Goal: Navigation & Orientation: Find specific page/section

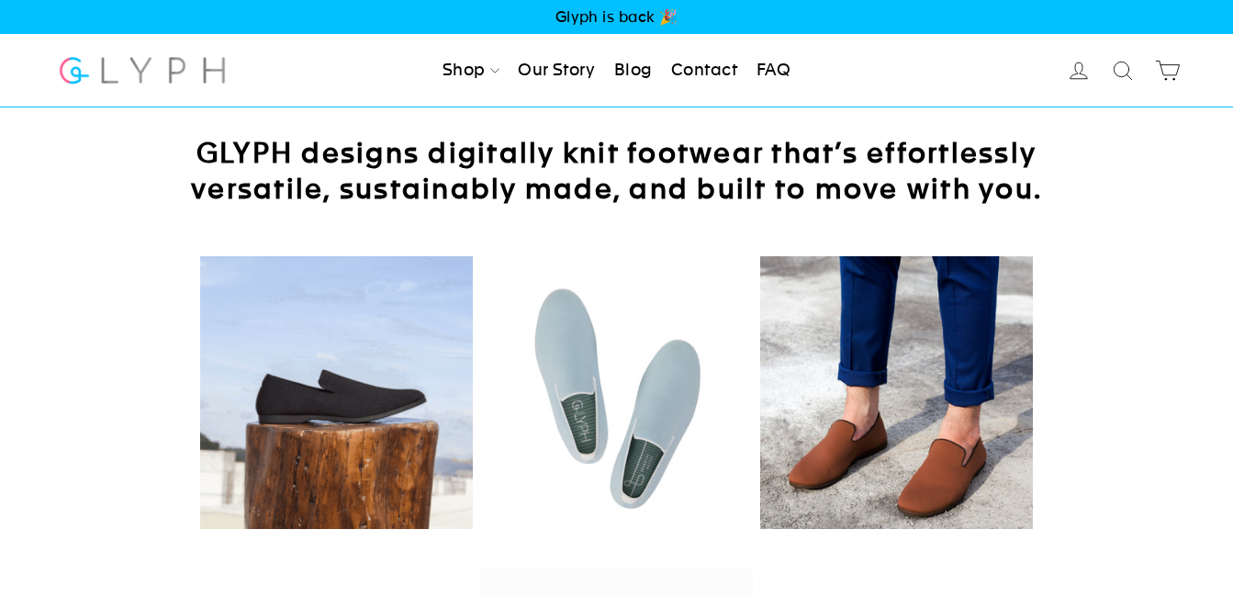
click at [1079, 69] on icon at bounding box center [1079, 71] width 26 height 26
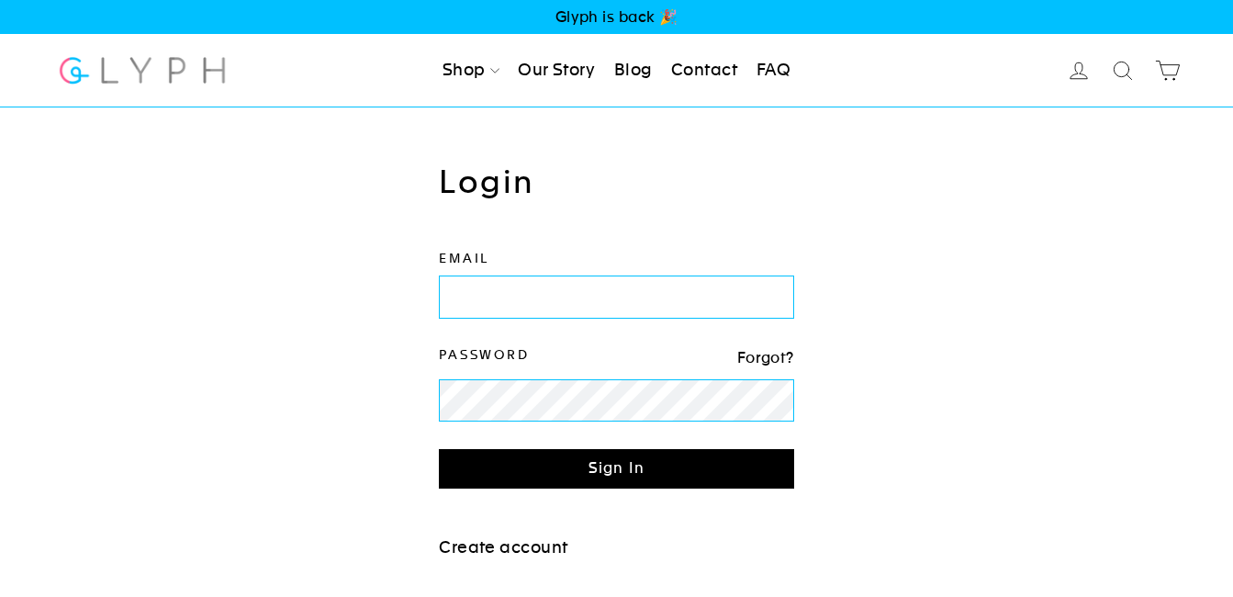
click at [1124, 56] on link "Search" at bounding box center [1123, 70] width 40 height 40
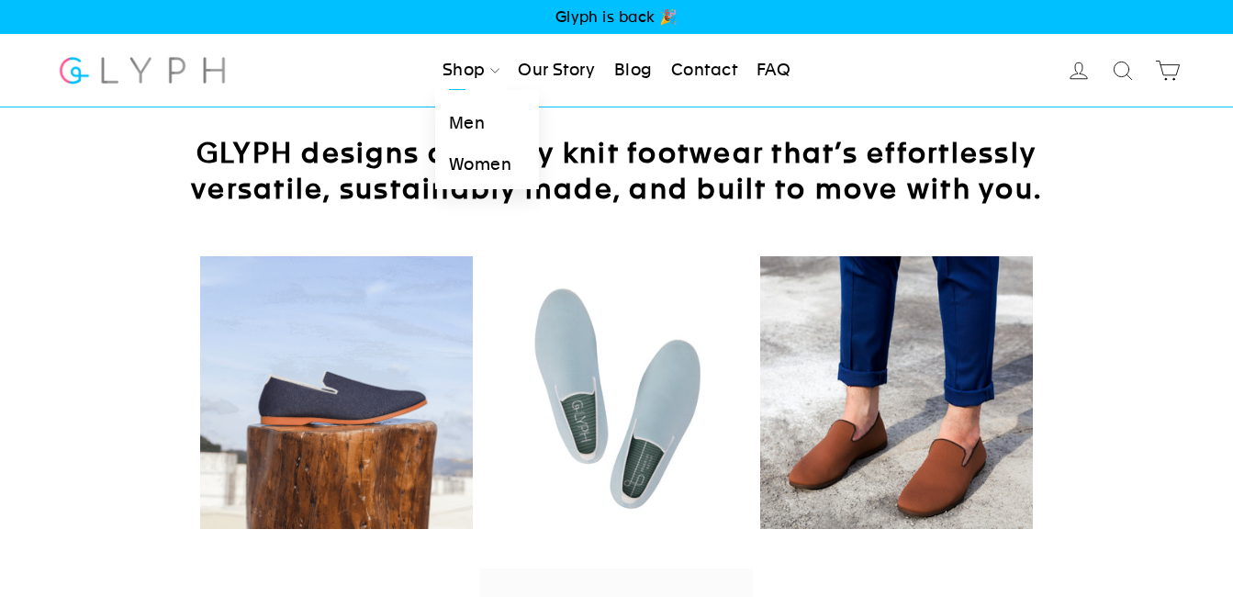
click at [466, 115] on link "Men" at bounding box center [487, 123] width 104 height 41
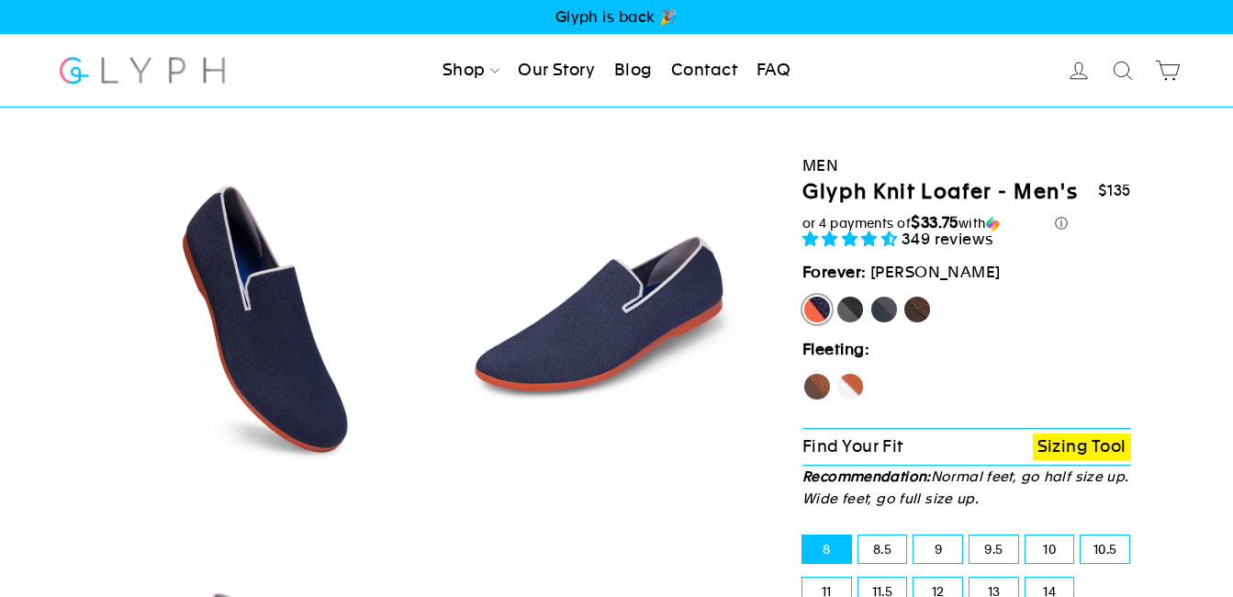
select select "highest-rating"
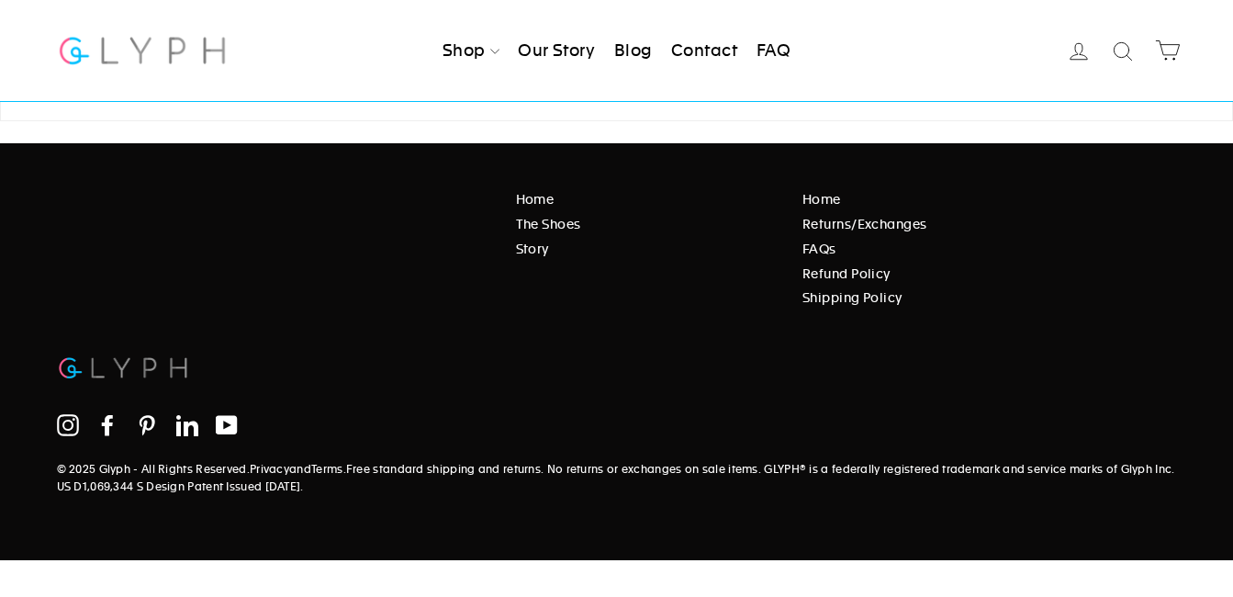
scroll to position [8140, 0]
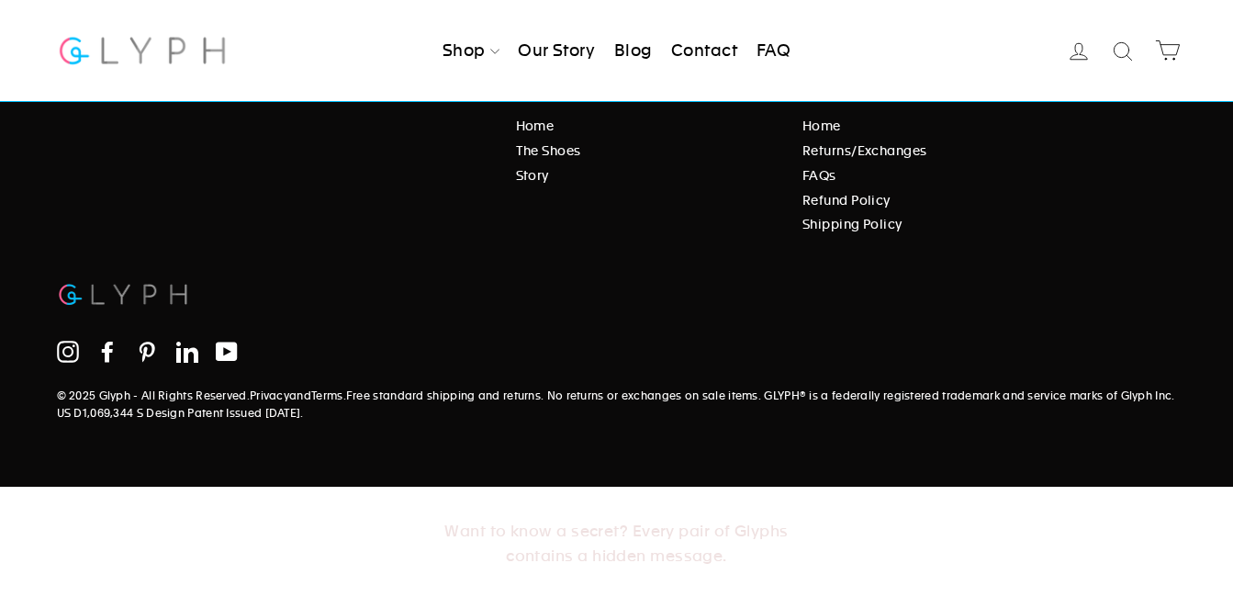
click at [106, 351] on icon at bounding box center [107, 352] width 11 height 21
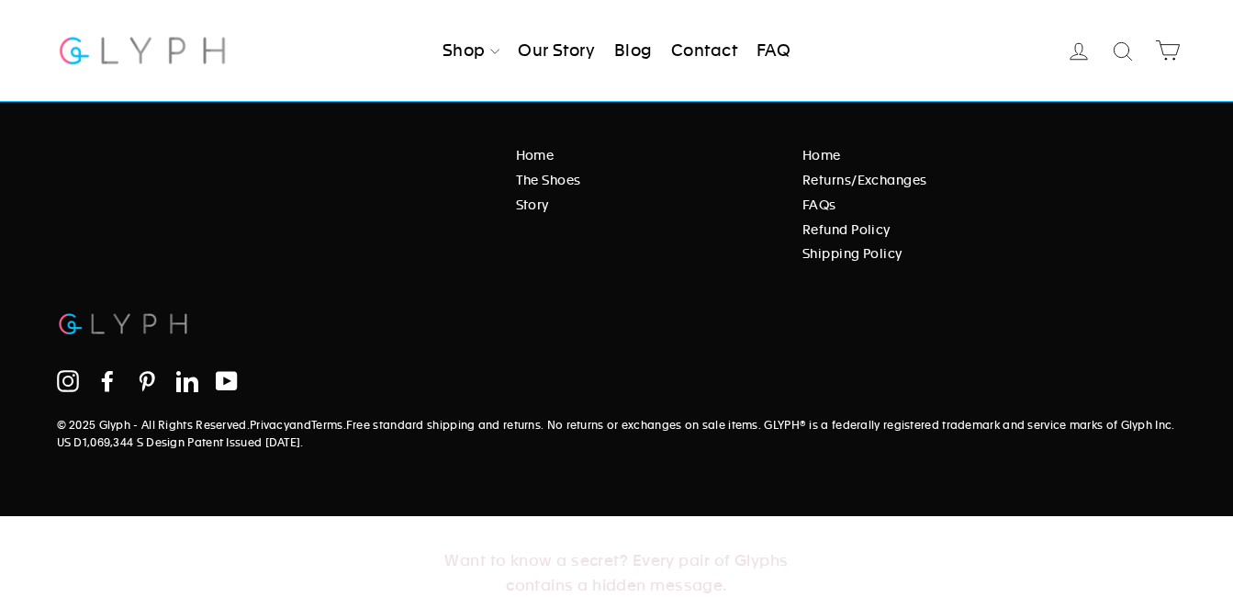
scroll to position [3119, 0]
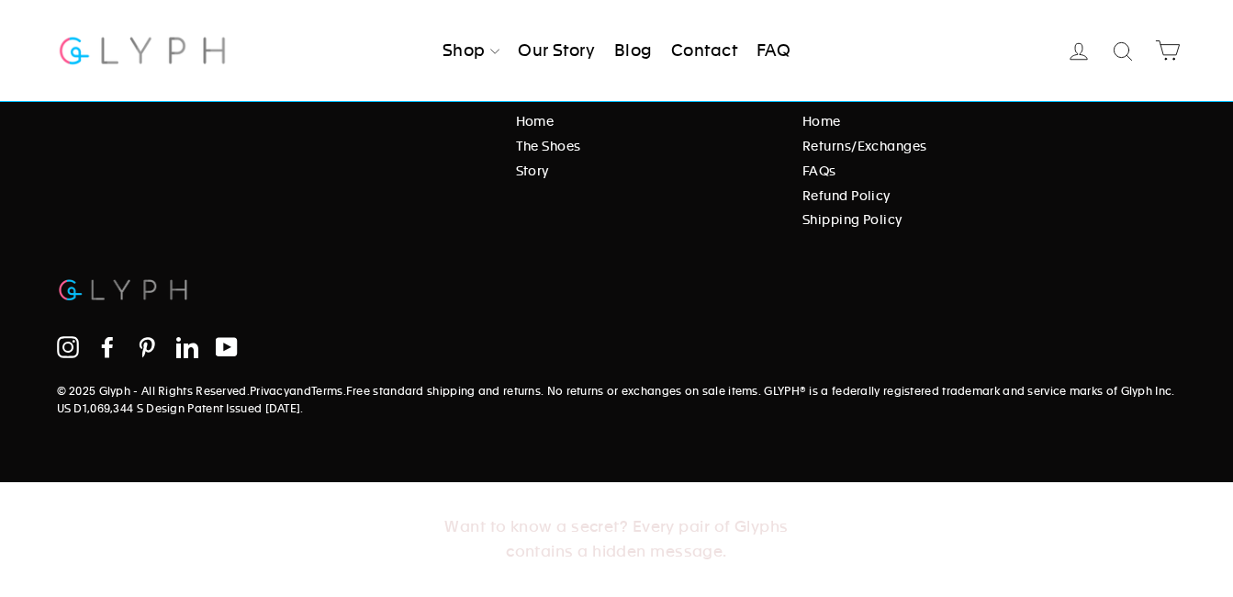
click at [110, 344] on icon at bounding box center [107, 347] width 22 height 22
